Goal: Information Seeking & Learning: Check status

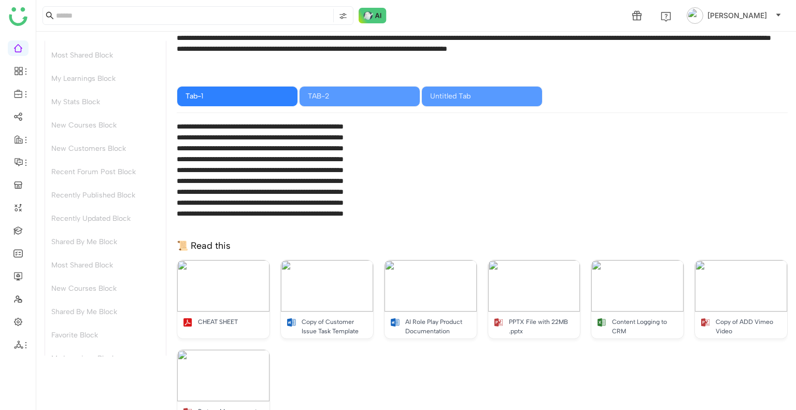
scroll to position [317, 0]
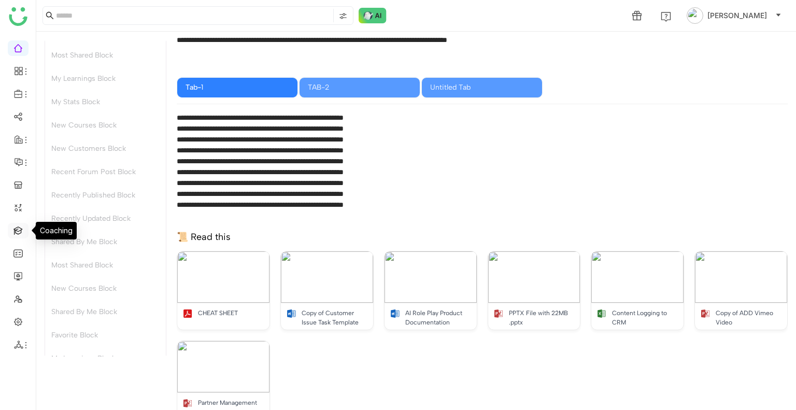
click at [15, 234] on link at bounding box center [17, 230] width 9 height 9
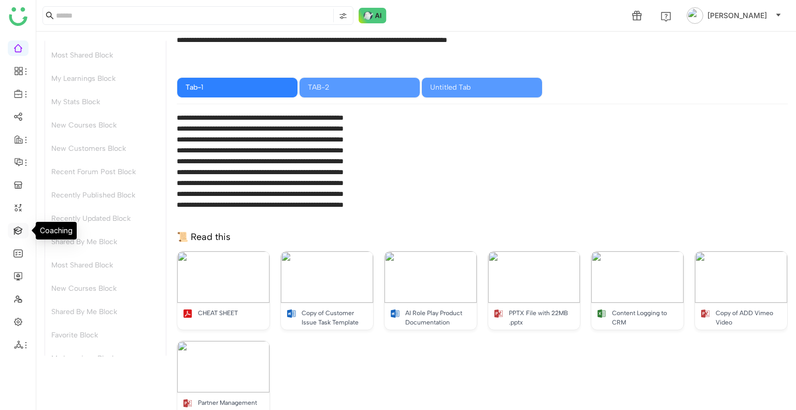
click at [15, 234] on link at bounding box center [17, 230] width 9 height 9
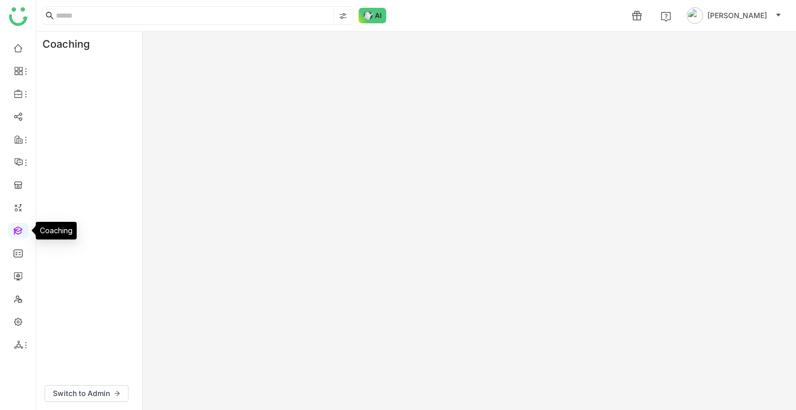
click at [15, 234] on link at bounding box center [17, 230] width 9 height 9
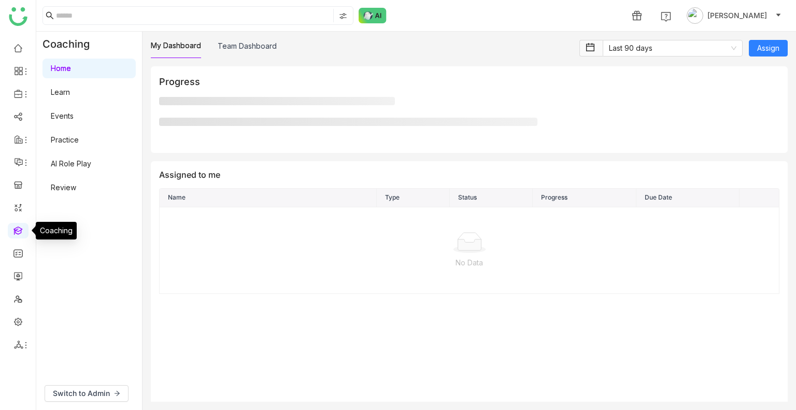
click at [15, 234] on link at bounding box center [17, 230] width 9 height 9
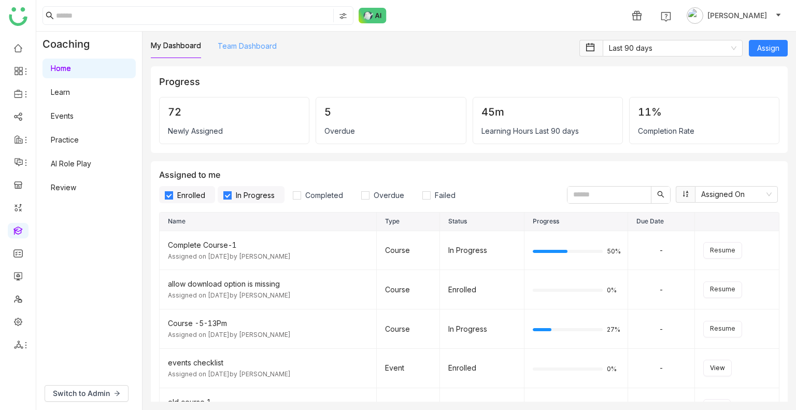
click at [239, 48] on link "Team Dashboard" at bounding box center [247, 45] width 59 height 9
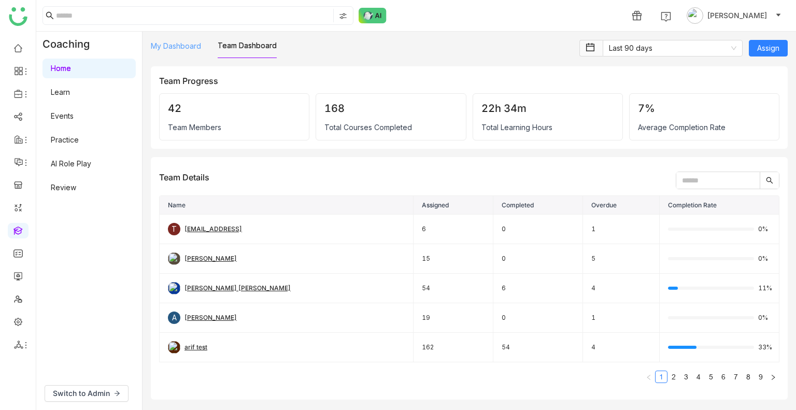
click at [176, 50] on link "My Dashboard" at bounding box center [176, 45] width 50 height 9
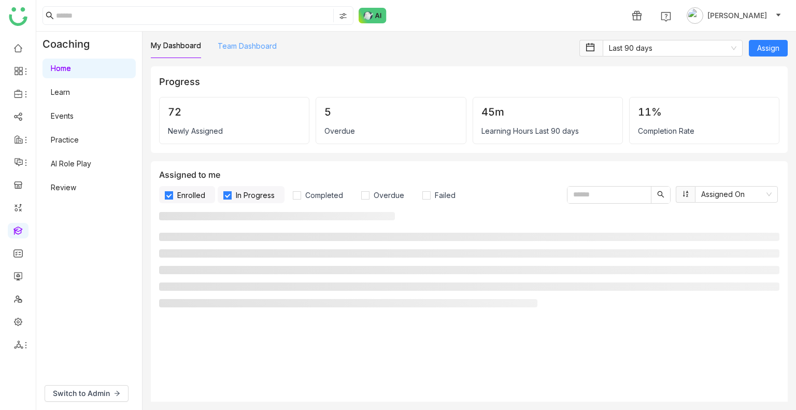
click at [232, 44] on link "Team Dashboard" at bounding box center [247, 45] width 59 height 9
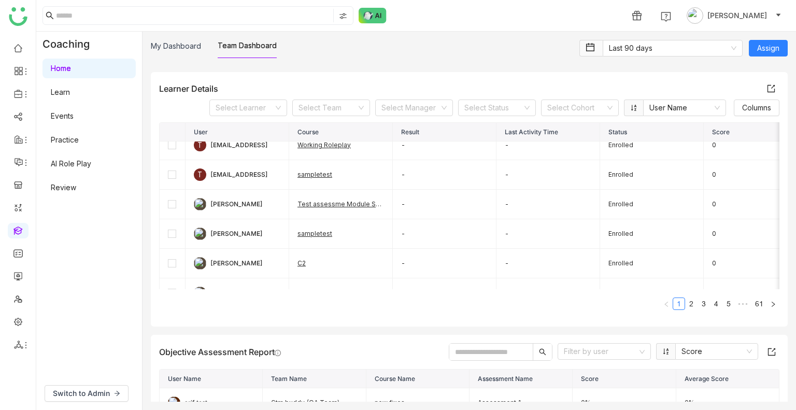
scroll to position [449, 0]
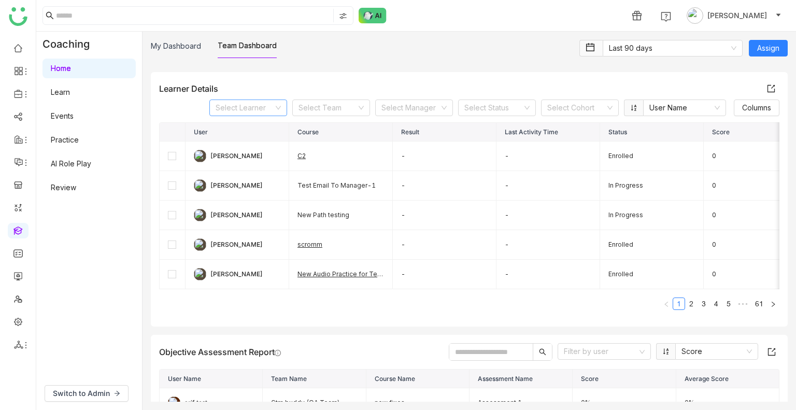
click at [248, 101] on input at bounding box center [245, 108] width 58 height 16
type input "****"
click at [226, 130] on div "[PERSON_NAME]" at bounding box center [239, 127] width 65 height 11
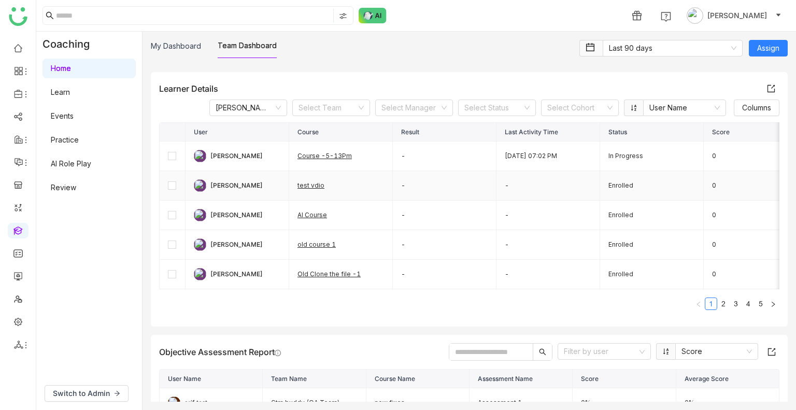
click at [355, 189] on td "test vdio" at bounding box center [341, 186] width 104 height 30
click at [408, 100] on input at bounding box center [411, 108] width 58 height 16
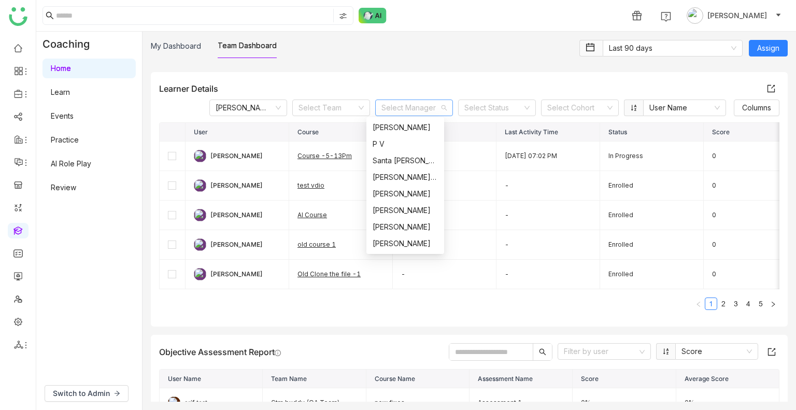
scroll to position [66, 0]
click at [404, 208] on div "Uday Test" at bounding box center [405, 210] width 65 height 11
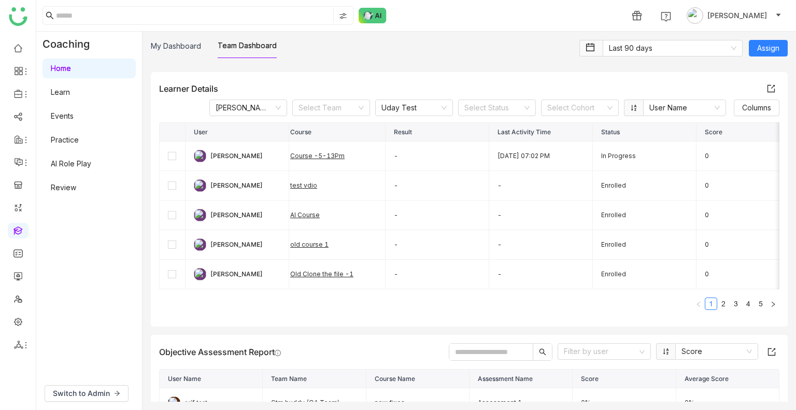
scroll to position [0, 0]
click at [718, 301] on link "2" at bounding box center [723, 303] width 11 height 11
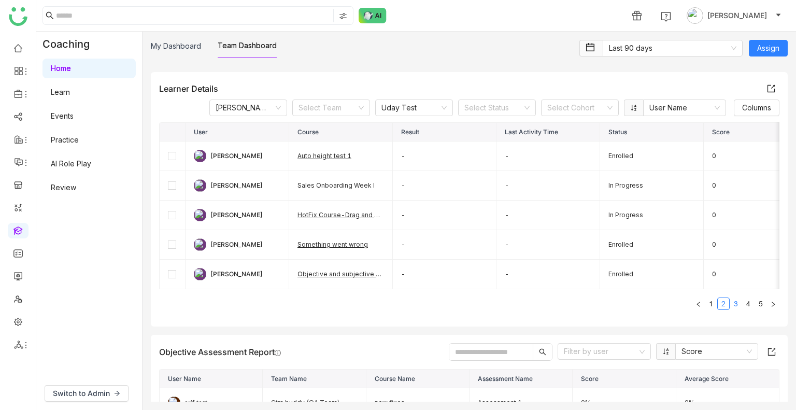
click at [731, 305] on link "3" at bounding box center [736, 303] width 11 height 11
click at [743, 304] on link "4" at bounding box center [748, 303] width 11 height 11
click at [758, 303] on link "5" at bounding box center [760, 303] width 11 height 11
click at [706, 299] on link "1" at bounding box center [711, 303] width 11 height 11
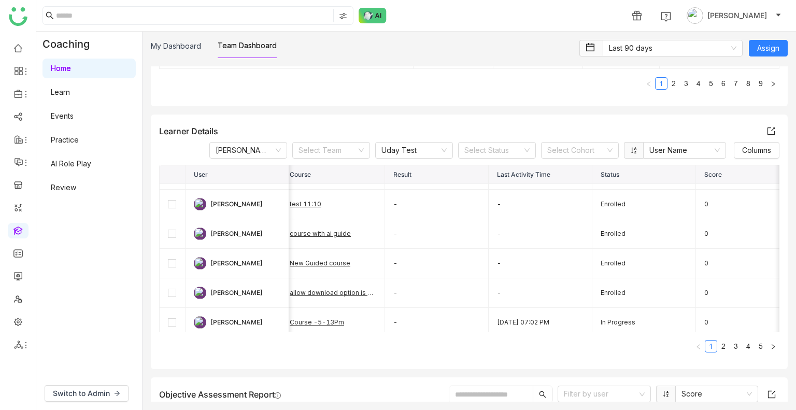
scroll to position [0, 0]
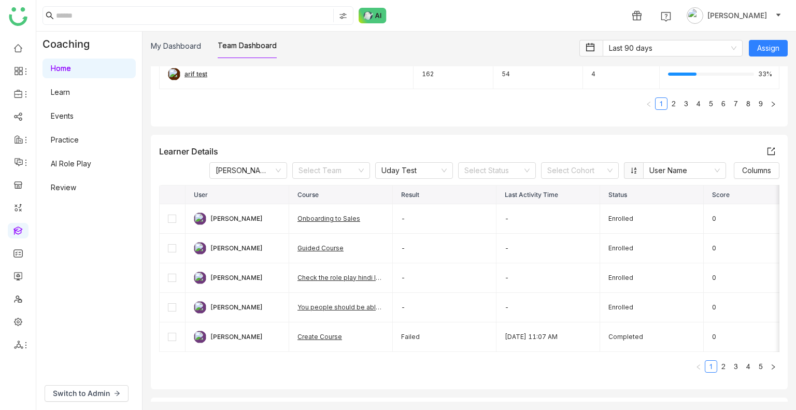
click at [157, 230] on div "Learner Details [PERSON_NAME] Select Team Uday Test Select Status Select Cohort…" at bounding box center [469, 262] width 637 height 255
